Goal: Task Accomplishment & Management: Use online tool/utility

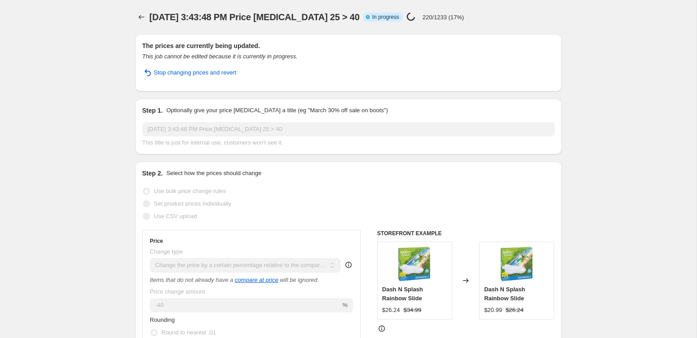
select select "pcap"
select select "tag"
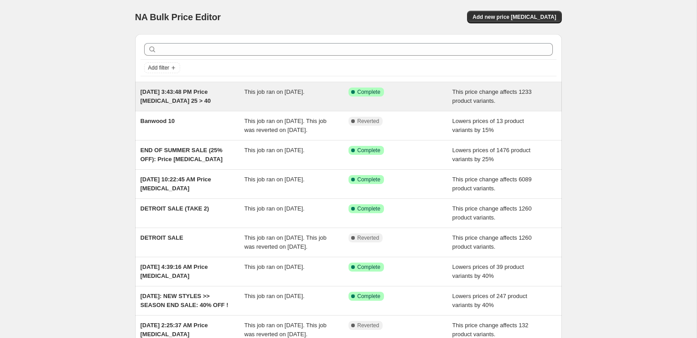
click at [171, 93] on span "[DATE] 3:43:48 PM Price [MEDICAL_DATA] 25 > 40" at bounding box center [176, 97] width 71 height 16
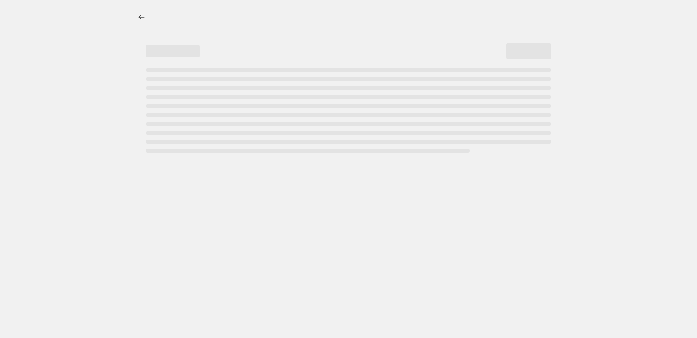
select select "pcap"
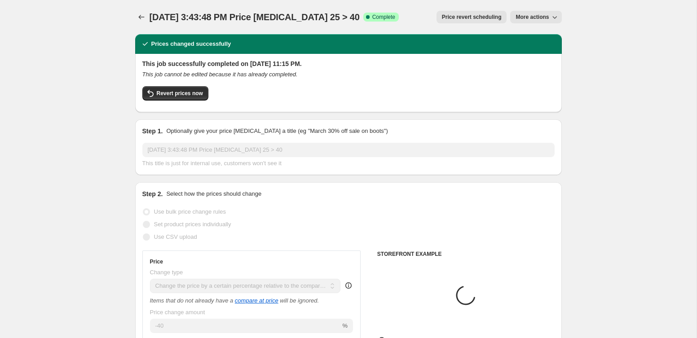
select select "tag"
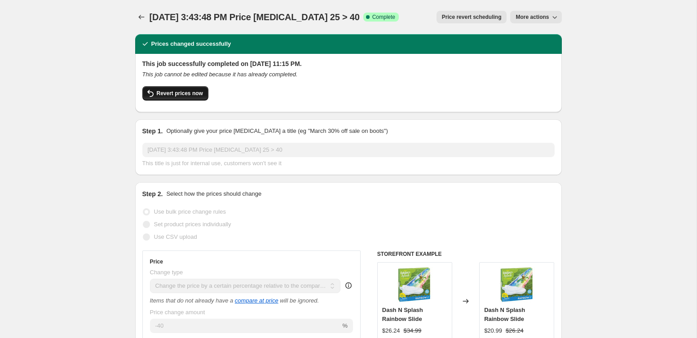
click at [195, 94] on span "Revert prices now" at bounding box center [180, 93] width 46 height 7
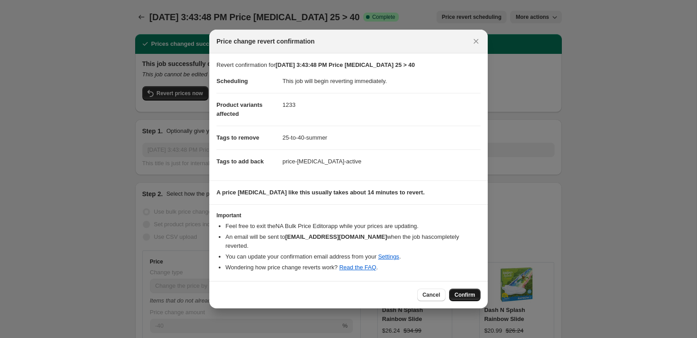
click at [465, 292] on span "Confirm" at bounding box center [465, 295] width 21 height 7
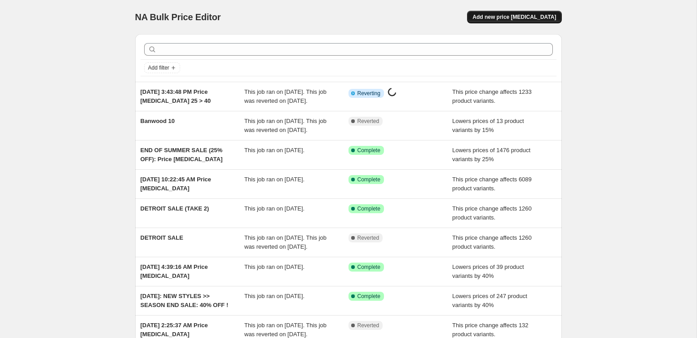
click at [502, 17] on span "Add new price [MEDICAL_DATA]" at bounding box center [515, 16] width 84 height 7
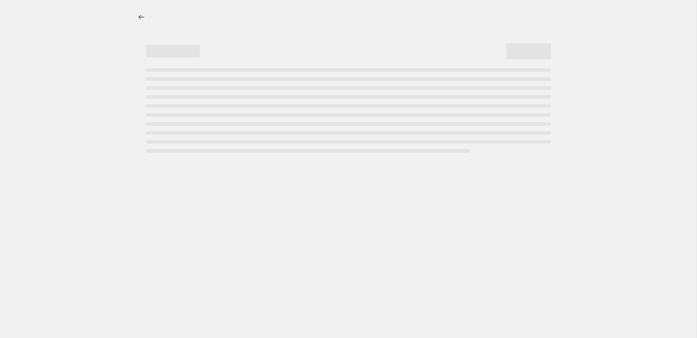
select select "percentage"
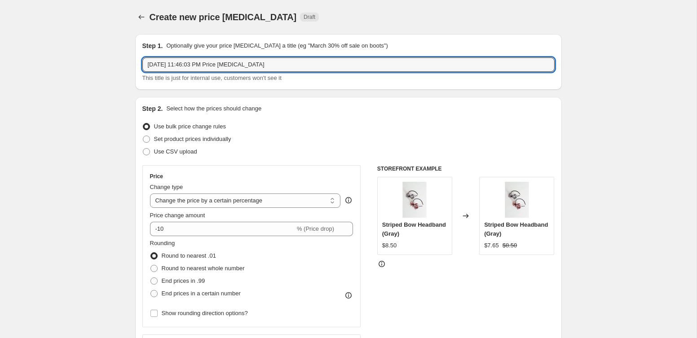
drag, startPoint x: 282, startPoint y: 63, endPoint x: 142, endPoint y: 57, distance: 140.4
click at [142, 57] on div "Step 1. Optionally give your price change job a title (eg "March 30% off sale o…" at bounding box center [348, 62] width 427 height 56
type input "25% > 40%"
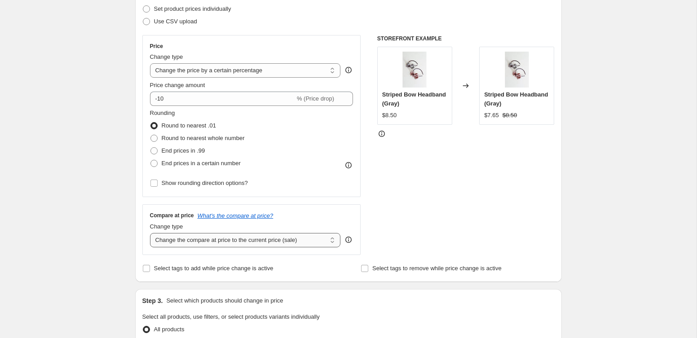
scroll to position [128, 0]
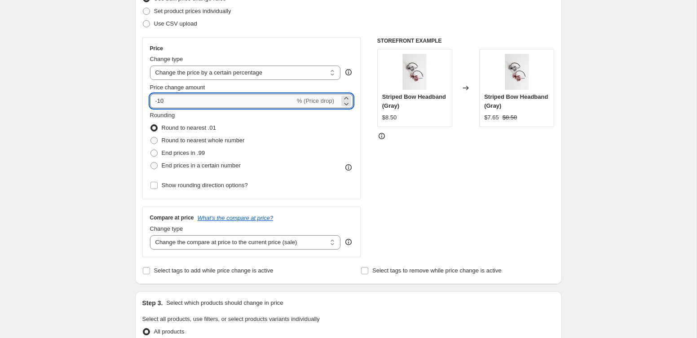
click at [198, 106] on input "-10" at bounding box center [222, 101] width 145 height 14
type input "-1"
type input "40"
click at [209, 73] on select "Change the price to a certain amount Change the price by a certain amount Chang…" at bounding box center [245, 73] width 191 height 14
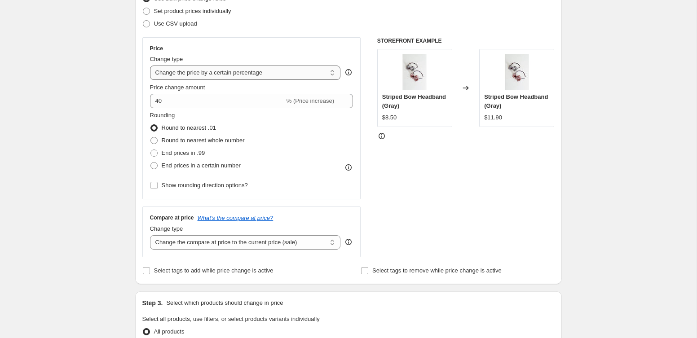
click at [280, 76] on select "Change the price to a certain amount Change the price by a certain amount Chang…" at bounding box center [245, 73] width 191 height 14
select select "pcap"
click at [150, 66] on select "Change the price to a certain amount Change the price by a certain amount Chang…" at bounding box center [245, 73] width 191 height 14
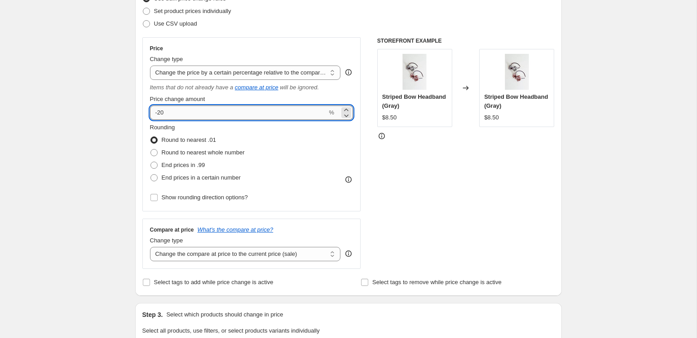
click at [240, 115] on input "-20" at bounding box center [239, 113] width 178 height 14
type input "-2"
type input "40"
click at [235, 253] on select "Change the compare at price to the current price (sale) Change the compare at p…" at bounding box center [245, 254] width 191 height 14
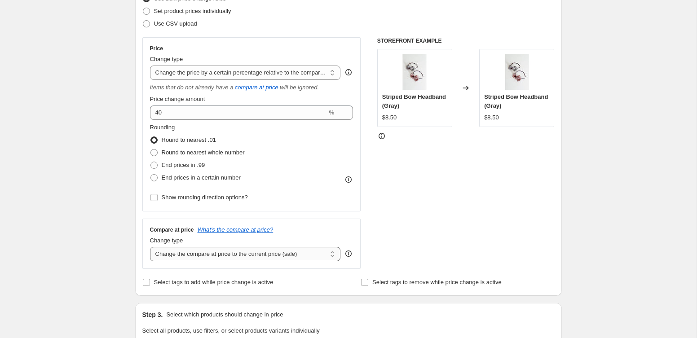
select select "no_change"
click at [150, 247] on select "Change the compare at price to the current price (sale) Change the compare at p…" at bounding box center [245, 254] width 191 height 14
click at [251, 283] on span "Select tags to add while price change is active" at bounding box center [214, 282] width 120 height 7
click at [150, 283] on input "Select tags to add while price change is active" at bounding box center [146, 282] width 7 height 7
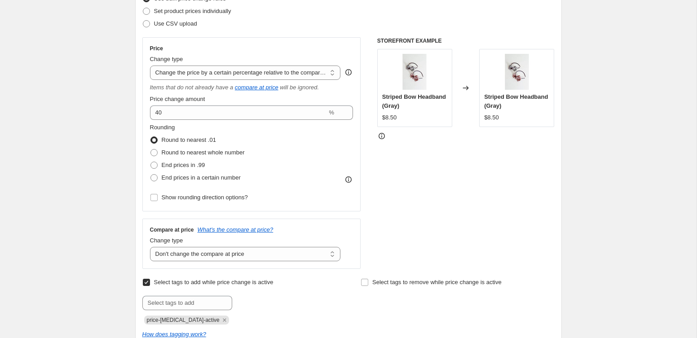
click at [146, 282] on input "Select tags to add while price change is active" at bounding box center [146, 282] width 7 height 7
checkbox input "false"
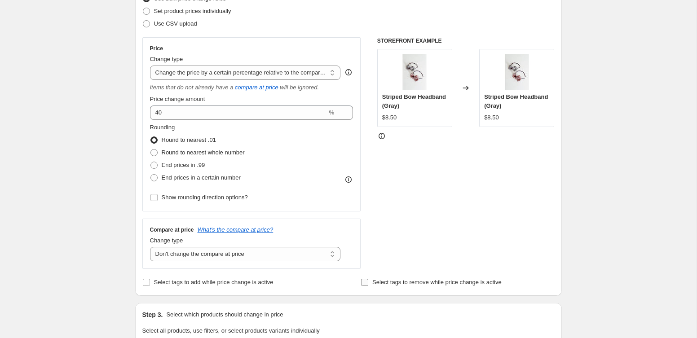
click at [366, 284] on input "Select tags to remove while price change is active" at bounding box center [364, 282] width 7 height 7
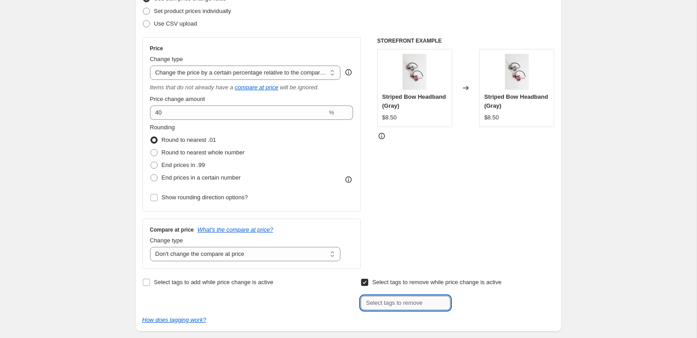
click at [377, 297] on input "text" at bounding box center [406, 303] width 90 height 14
click at [366, 281] on input "Select tags to remove while price change is active" at bounding box center [364, 282] width 7 height 7
checkbox input "false"
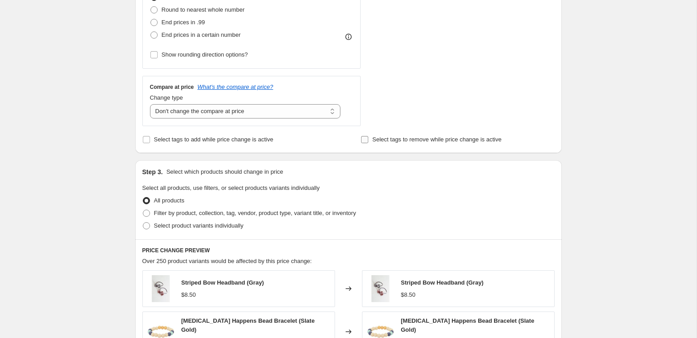
scroll to position [271, 0]
click at [189, 213] on span "Filter by product, collection, tag, vendor, product type, variant title, or inv…" at bounding box center [255, 213] width 202 height 7
click at [143, 211] on input "Filter by product, collection, tag, vendor, product type, variant title, or inv…" at bounding box center [143, 210] width 0 height 0
radio input "true"
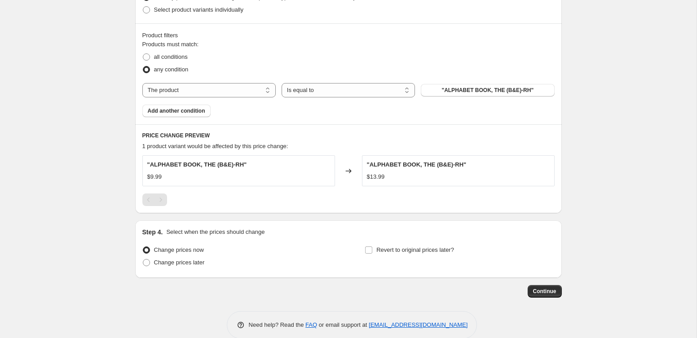
scroll to position [486, 0]
click at [212, 90] on select "The product The product's collection The product's tag The product's vendor The…" at bounding box center [208, 91] width 133 height 14
select select "tag"
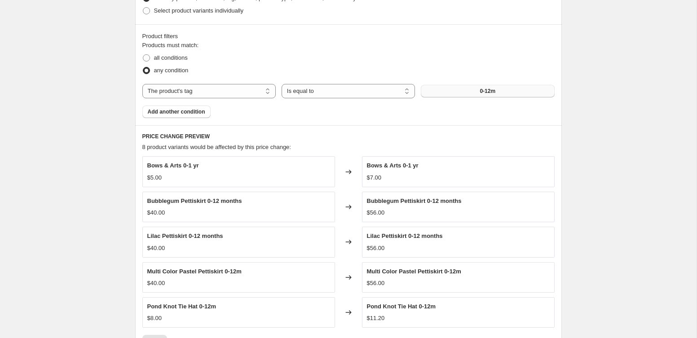
click at [455, 97] on button "0-12m" at bounding box center [487, 91] width 133 height 13
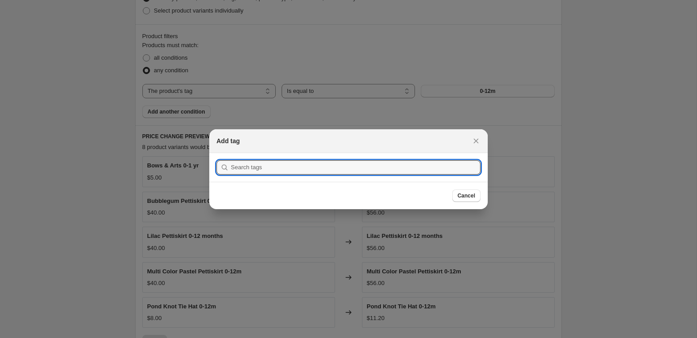
type input "s"
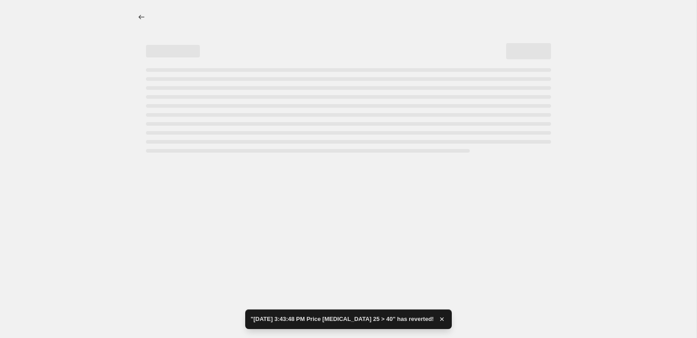
select select "pcap"
select select "no_change"
select select "tag"
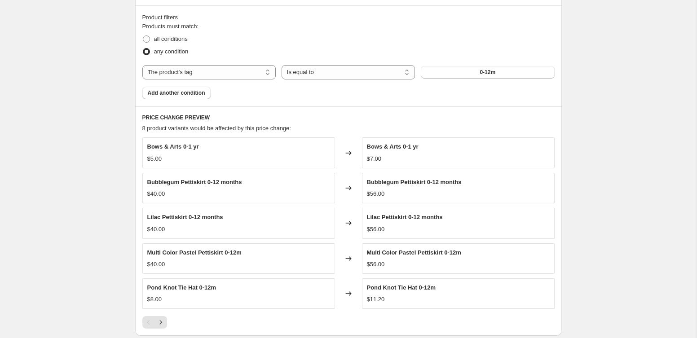
scroll to position [504, 0]
click at [467, 70] on button "0-12m" at bounding box center [487, 73] width 133 height 13
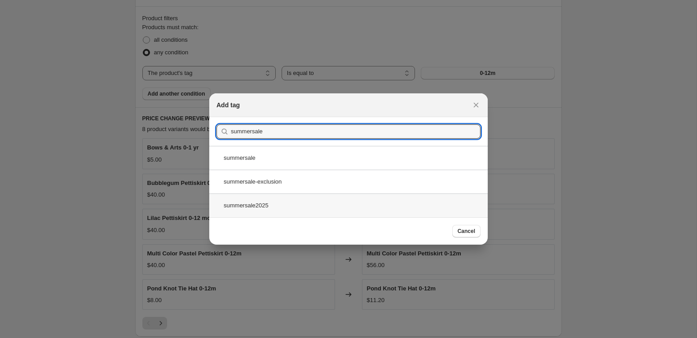
type input "summersale"
click at [278, 204] on div "summersale2025" at bounding box center [348, 206] width 279 height 24
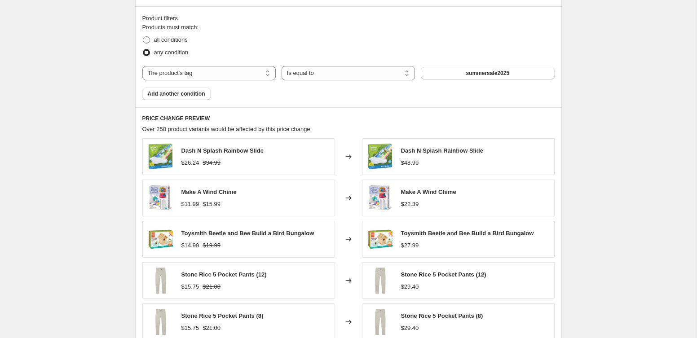
scroll to position [673, 0]
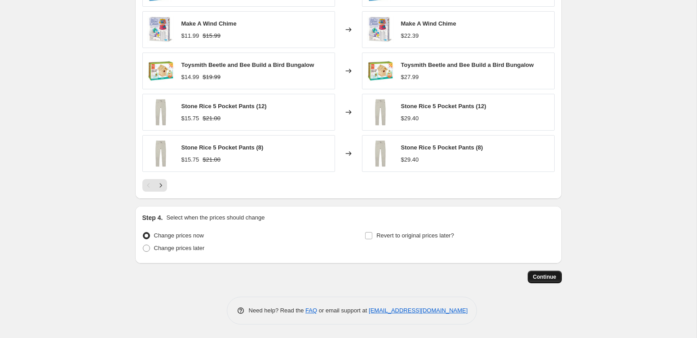
click at [541, 272] on button "Continue" at bounding box center [545, 277] width 34 height 13
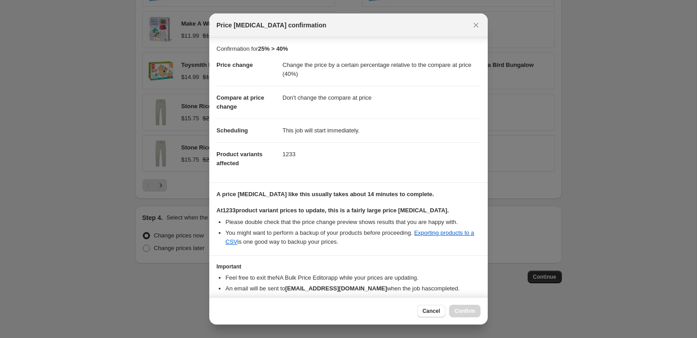
scroll to position [43, 0]
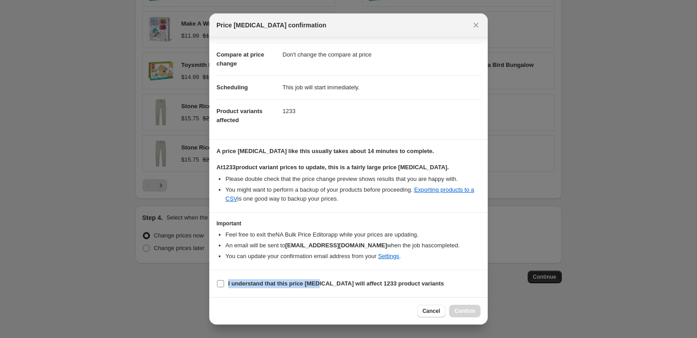
click at [324, 280] on span "I understand that this price change job will affect 1233 product variants" at bounding box center [336, 284] width 216 height 9
click at [360, 285] on b "I understand that this price change job will affect 1233 product variants" at bounding box center [336, 283] width 216 height 7
click at [224, 285] on input "I understand that this price change job will affect 1233 product variants" at bounding box center [220, 283] width 7 height 7
checkbox input "true"
click at [466, 311] on span "Confirm" at bounding box center [465, 311] width 21 height 7
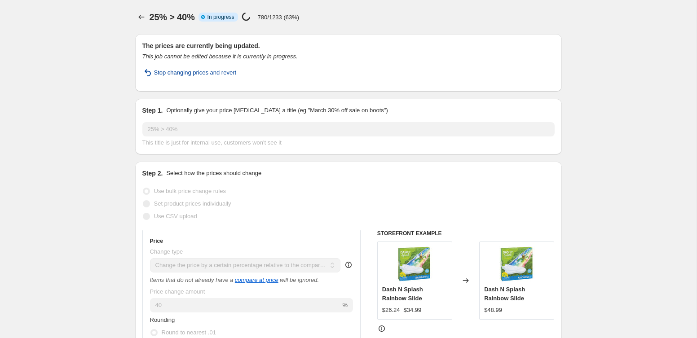
click at [173, 75] on span "Stop changing prices and revert" at bounding box center [195, 72] width 83 height 9
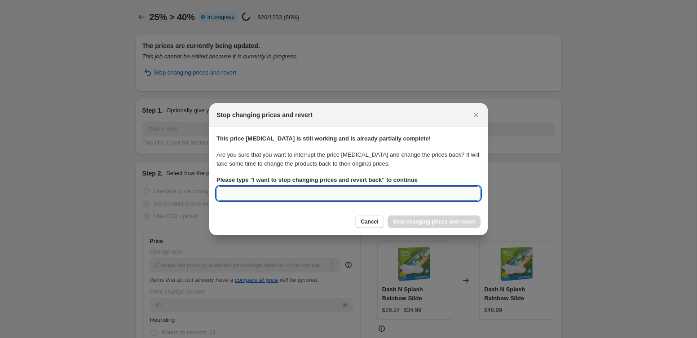
click at [383, 191] on input "Please type " I want to stop changing prices and revert back " to continue" at bounding box center [349, 193] width 264 height 14
click at [320, 188] on input "I want" at bounding box center [349, 193] width 264 height 14
click at [354, 180] on b "Please type " I want to stop changing prices and revert back " to continue" at bounding box center [317, 180] width 201 height 7
click at [354, 186] on input "I want" at bounding box center [349, 193] width 264 height 14
click at [354, 180] on b "Please type " I want to stop changing prices and revert back " to continue" at bounding box center [317, 180] width 201 height 7
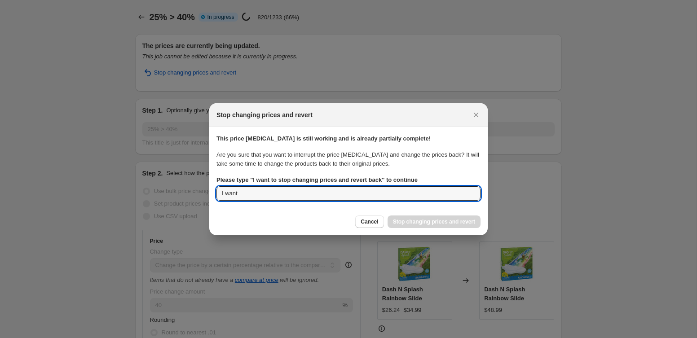
click at [354, 186] on input "I want" at bounding box center [349, 193] width 264 height 14
click at [330, 193] on input "I want" at bounding box center [349, 193] width 264 height 14
click at [230, 189] on input "I want" at bounding box center [349, 193] width 264 height 14
click at [360, 194] on input "I want" at bounding box center [349, 193] width 264 height 14
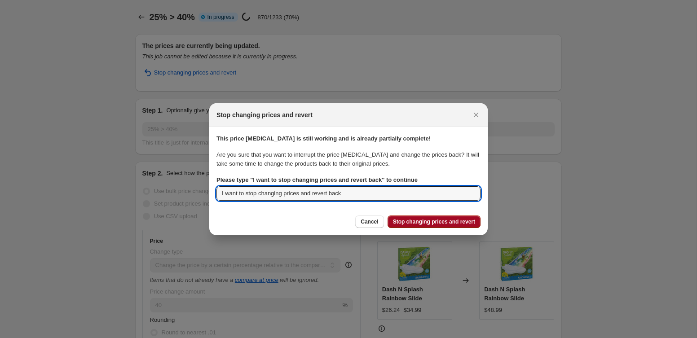
type input "I want to stop changing prices and revert back"
click at [446, 218] on button "Stop changing prices and revert" at bounding box center [434, 222] width 93 height 13
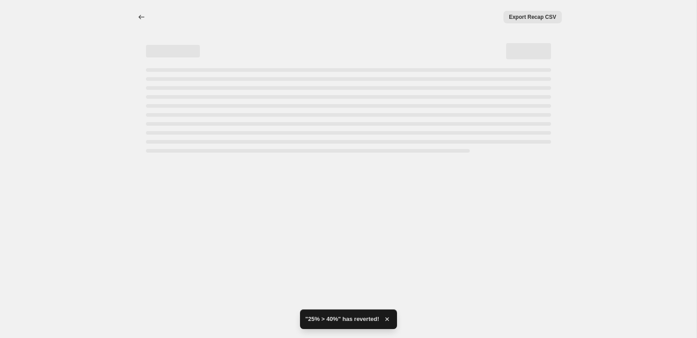
select select "pcap"
select select "no_change"
select select "tag"
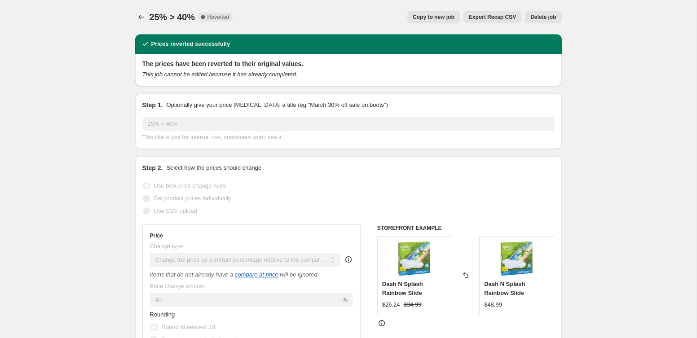
click at [439, 15] on span "Copy to new job" at bounding box center [434, 16] width 42 height 7
select select "pcap"
select select "no_change"
select select "tag"
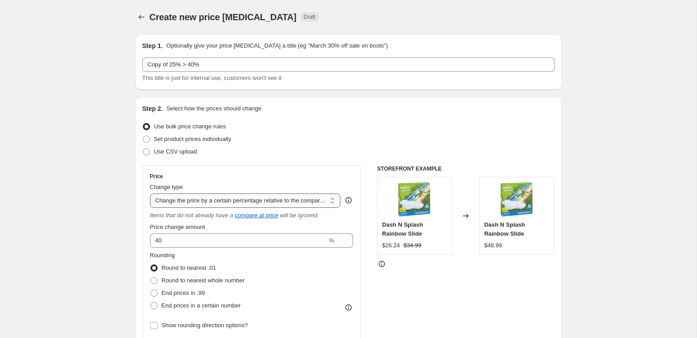
click at [222, 197] on select "Change the price to a certain amount Change the price by a certain amount Chang…" at bounding box center [245, 201] width 191 height 14
click at [150, 194] on select "Change the price to a certain amount Change the price by a certain amount Chang…" at bounding box center [245, 201] width 191 height 14
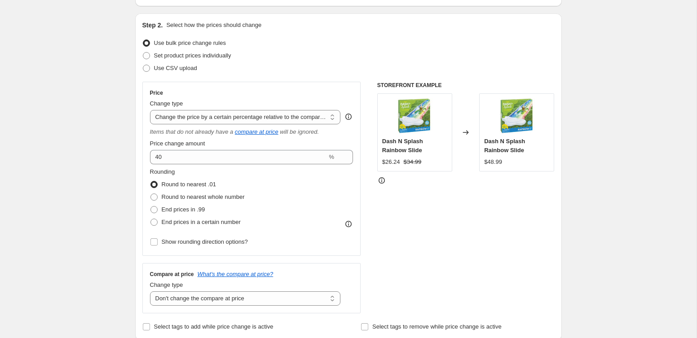
scroll to position [85, 0]
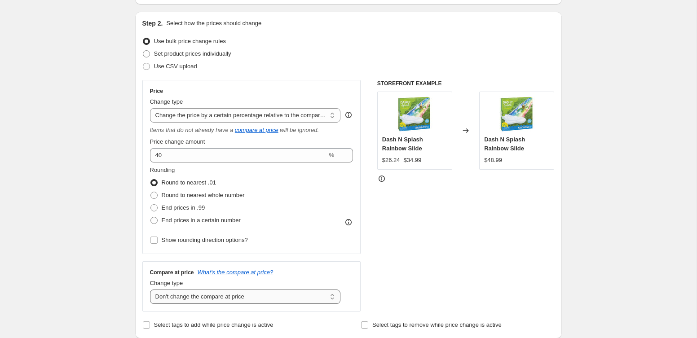
click at [213, 295] on select "Change the compare at price to the current price (sale) Change the compare at p…" at bounding box center [245, 297] width 191 height 14
click at [150, 290] on select "Change the compare at price to the current price (sale) Change the compare at p…" at bounding box center [245, 297] width 191 height 14
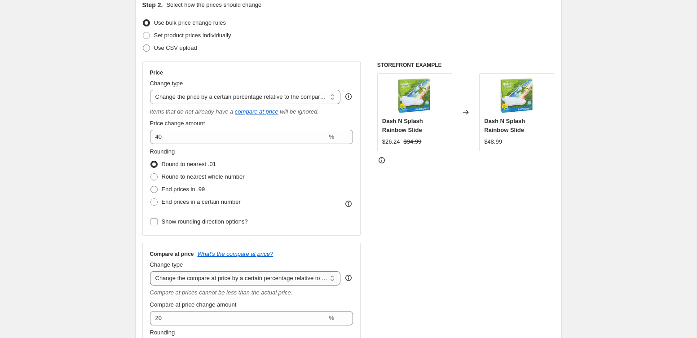
scroll to position [105, 0]
click at [201, 279] on select "Change the compare at price to the current price (sale) Change the compare at p…" at bounding box center [245, 278] width 191 height 14
select select "no_change"
click at [150, 271] on select "Change the compare at price to the current price (sale) Change the compare at p…" at bounding box center [245, 278] width 191 height 14
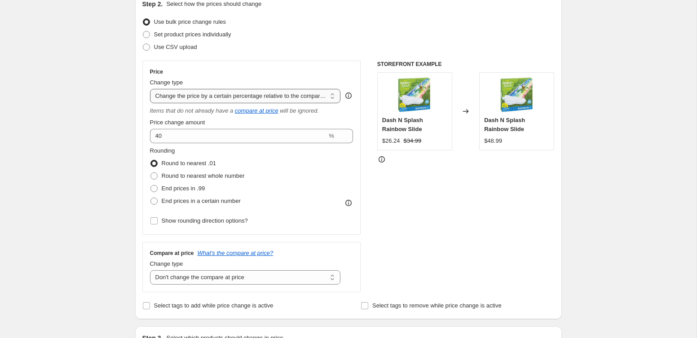
click at [222, 98] on select "Change the price to a certain amount Change the price by a certain amount Chang…" at bounding box center [245, 96] width 191 height 14
select select "by"
click at [150, 89] on select "Change the price to a certain amount Change the price by a certain amount Chang…" at bounding box center [245, 96] width 191 height 14
type input "-10.00"
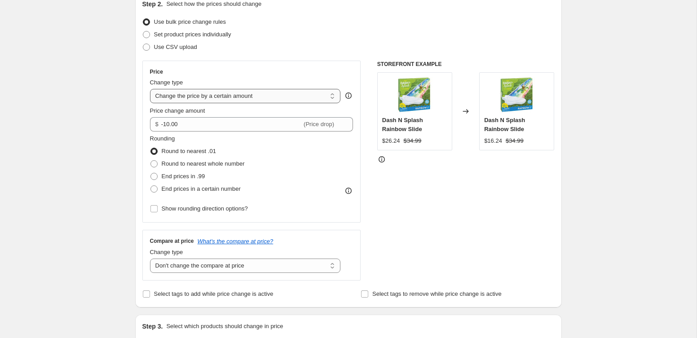
click at [222, 100] on select "Change the price to a certain amount Change the price by a certain amount Chang…" at bounding box center [245, 96] width 191 height 14
select select "pcap"
click at [150, 89] on select "Change the price to a certain amount Change the price by a certain amount Chang…" at bounding box center [245, 96] width 191 height 14
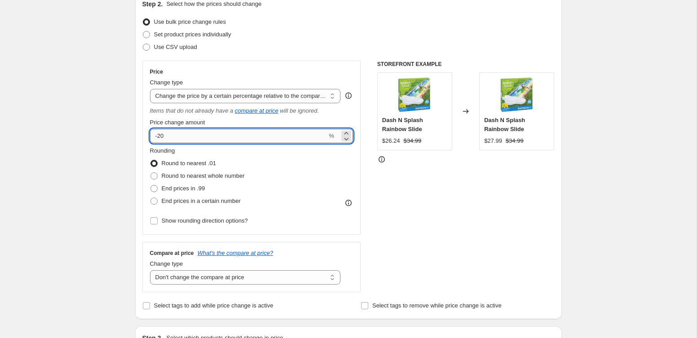
click at [212, 134] on input "-20" at bounding box center [239, 136] width 178 height 14
type input "-2"
type input "-40"
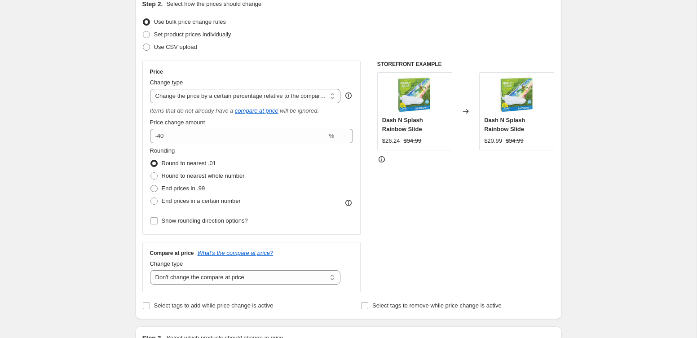
click at [416, 217] on div "STOREFRONT EXAMPLE Dash N Splash Rainbow Slide $26.24 $34.99 Changed to Dash N …" at bounding box center [466, 177] width 178 height 232
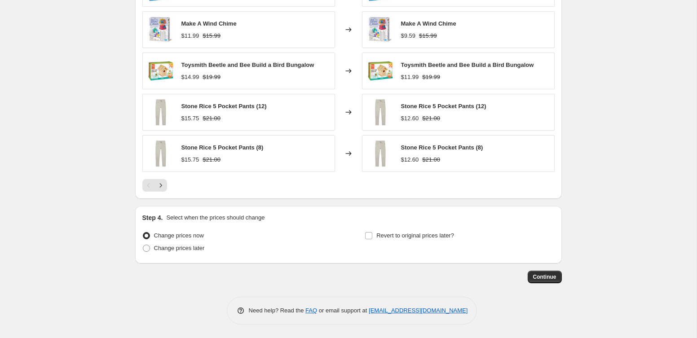
scroll to position [670, 0]
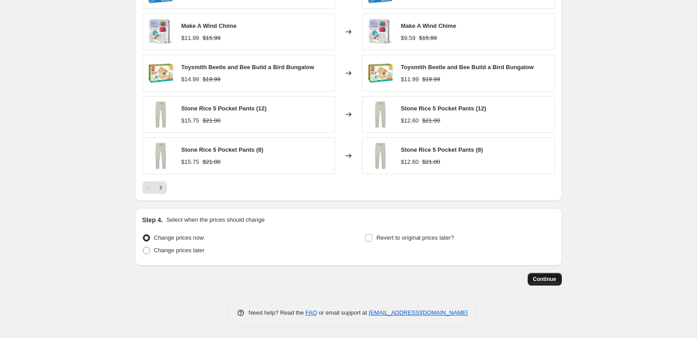
click at [555, 278] on span "Continue" at bounding box center [544, 279] width 23 height 7
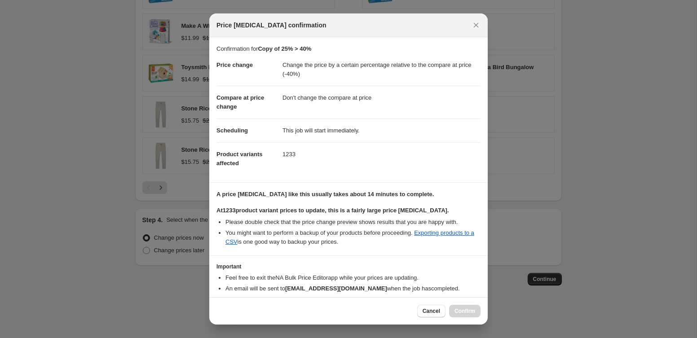
scroll to position [43, 0]
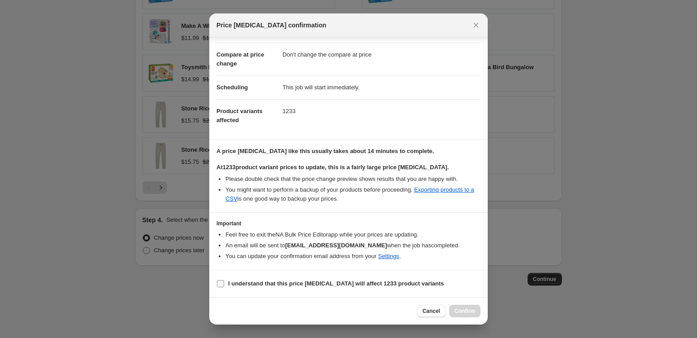
click at [289, 280] on b "I understand that this price change job will affect 1233 product variants" at bounding box center [336, 283] width 216 height 7
click at [224, 280] on input "I understand that this price change job will affect 1233 product variants" at bounding box center [220, 283] width 7 height 7
checkbox input "true"
click at [457, 313] on span "Confirm" at bounding box center [465, 311] width 21 height 7
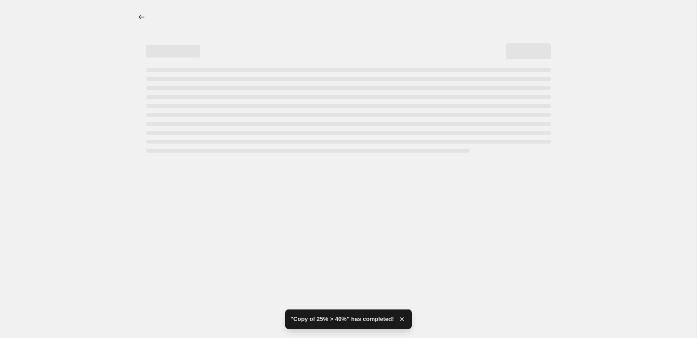
select select "pcap"
select select "no_change"
select select "tag"
